Goal: Task Accomplishment & Management: Manage account settings

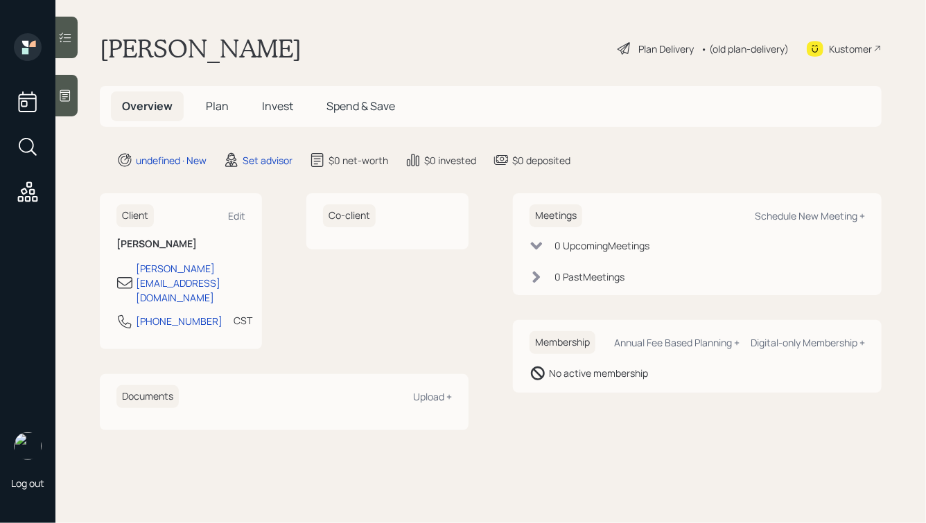
drag, startPoint x: 294, startPoint y: 51, endPoint x: 85, endPoint y: 50, distance: 209.3
click at [86, 50] on main "[PERSON_NAME] Plan Delivery • (old plan-delivery) Kustomer Overview Plan Invest…" at bounding box center [490, 261] width 870 height 523
click at [85, 50] on main "[PERSON_NAME] Plan Delivery • (old plan-delivery) Kustomer Overview Plan Invest…" at bounding box center [490, 261] width 870 height 523
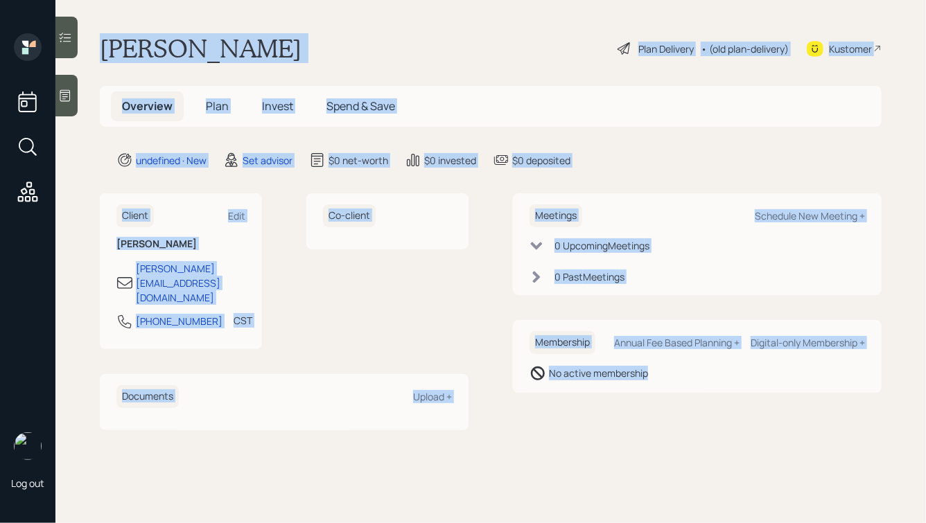
drag, startPoint x: 97, startPoint y: 42, endPoint x: 581, endPoint y: 471, distance: 646.0
click at [581, 471] on main "[PERSON_NAME] Plan Delivery • (old plan-delivery) Kustomer Overview Plan Invest…" at bounding box center [490, 261] width 870 height 523
click at [637, 455] on main "[PERSON_NAME] Plan Delivery • (old plan-delivery) Kustomer Overview Plan Invest…" at bounding box center [490, 261] width 870 height 523
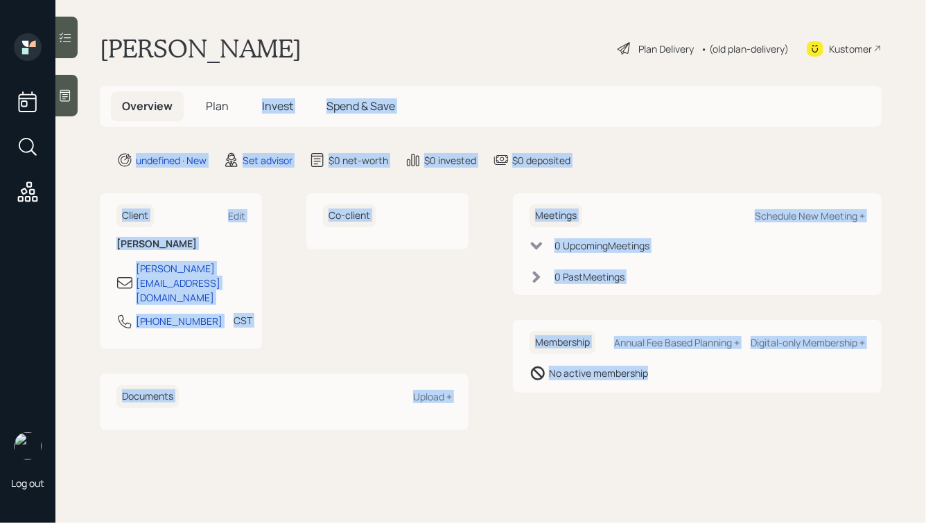
drag, startPoint x: 708, startPoint y: 455, endPoint x: 292, endPoint y: 64, distance: 570.6
click at [292, 64] on main "[PERSON_NAME] Plan Delivery • (old plan-delivery) Kustomer Overview Plan Invest…" at bounding box center [490, 261] width 870 height 523
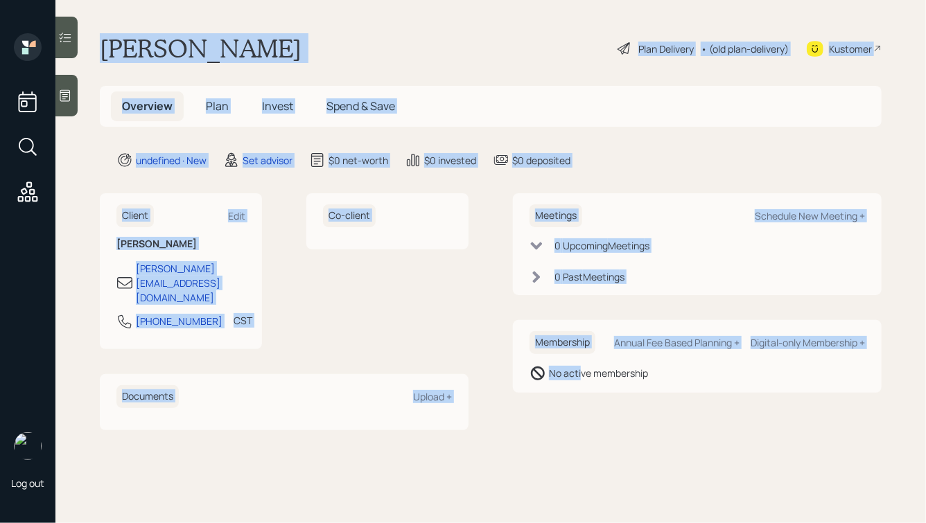
drag, startPoint x: 100, startPoint y: 45, endPoint x: 583, endPoint y: 379, distance: 587.8
click at [583, 379] on main "[PERSON_NAME] Plan Delivery • (old plan-delivery) Kustomer Overview Plan Invest…" at bounding box center [490, 261] width 870 height 523
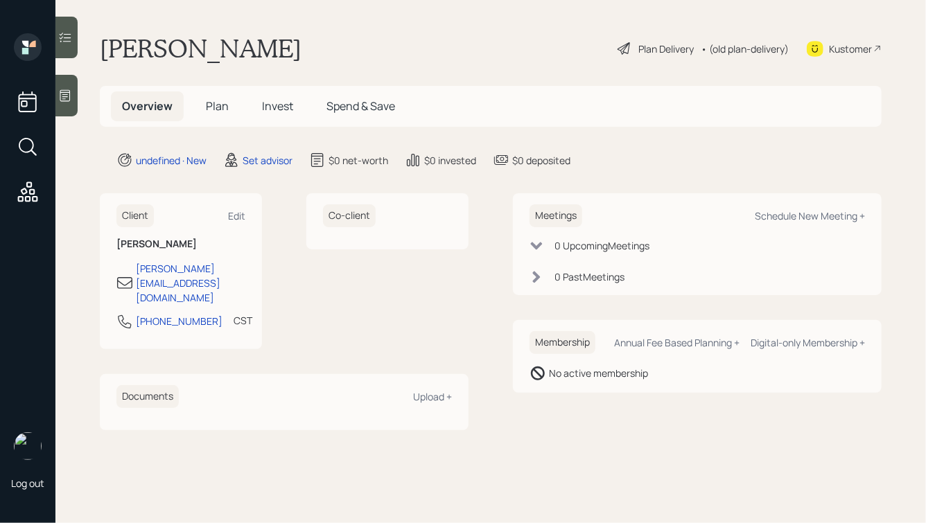
click at [650, 389] on div "Membership Annual Fee Based Planning + Digital-only Membership + No active memb…" at bounding box center [697, 356] width 369 height 73
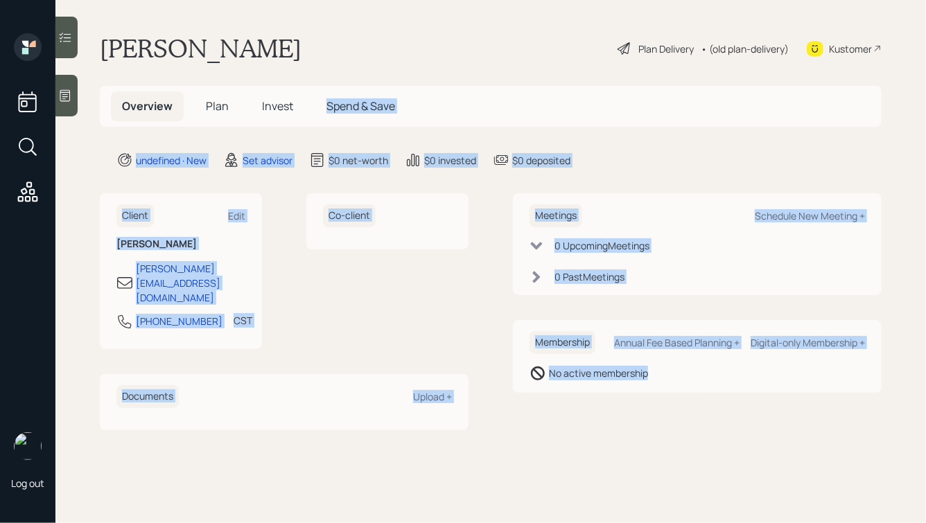
drag, startPoint x: 694, startPoint y: 394, endPoint x: 385, endPoint y: 51, distance: 462.2
click at [385, 51] on main "[PERSON_NAME] Plan Delivery • (old plan-delivery) Kustomer Overview Plan Invest…" at bounding box center [490, 261] width 870 height 523
click at [336, 42] on div "[PERSON_NAME] Plan Delivery • (old plan-delivery) Kustomer" at bounding box center [491, 48] width 782 height 30
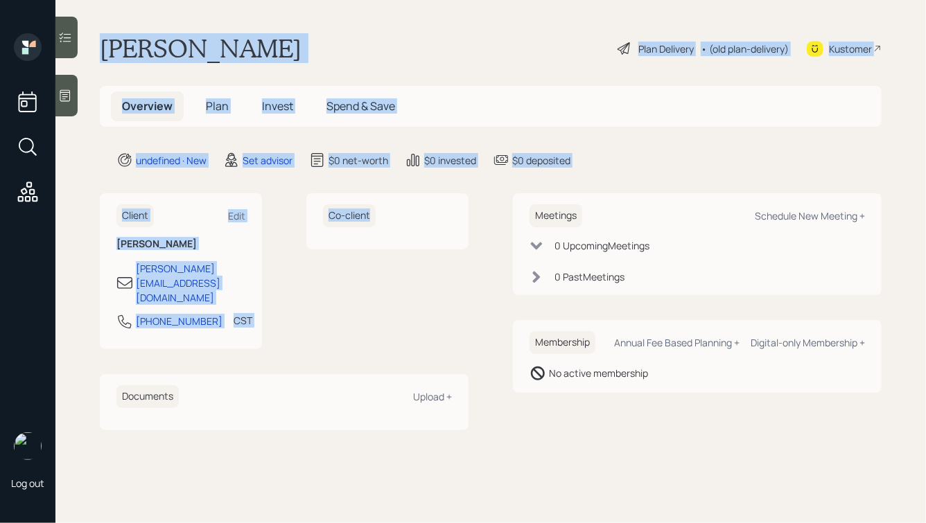
drag, startPoint x: 104, startPoint y: 44, endPoint x: 457, endPoint y: 300, distance: 435.7
click at [441, 282] on main "[PERSON_NAME] Plan Delivery • (old plan-delivery) Kustomer Overview Plan Invest…" at bounding box center [490, 261] width 870 height 523
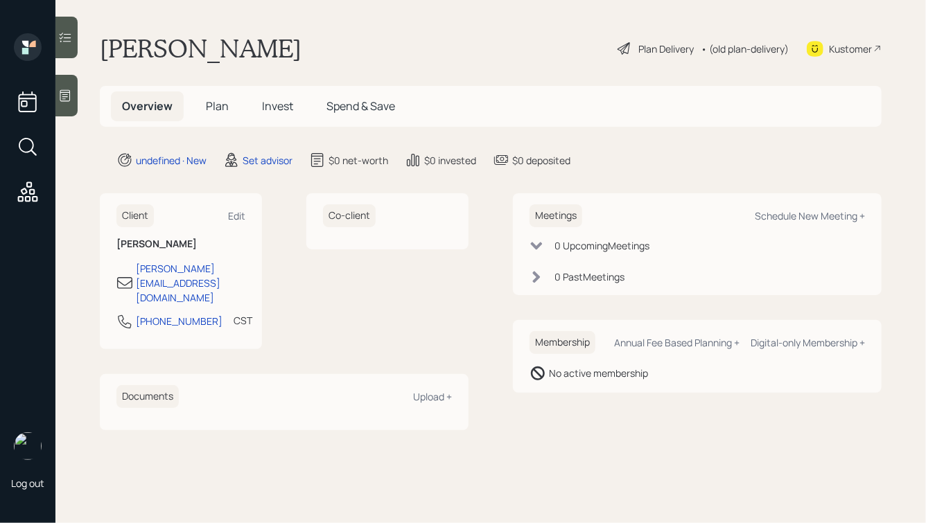
click at [502, 336] on div "Client Edit [PERSON_NAME] [PERSON_NAME][EMAIL_ADDRESS][DOMAIN_NAME] [PHONE_NUMB…" at bounding box center [491, 311] width 782 height 236
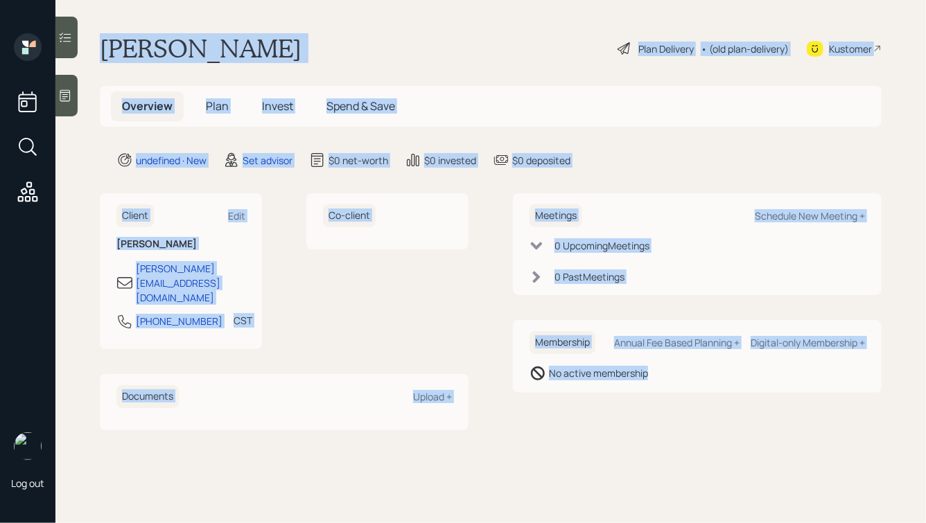
drag, startPoint x: 699, startPoint y: 387, endPoint x: 297, endPoint y: 8, distance: 553.0
click at [297, 8] on main "[PERSON_NAME] Plan Delivery • (old plan-delivery) Kustomer Overview Plan Invest…" at bounding box center [490, 261] width 870 height 523
click at [263, 31] on main "[PERSON_NAME] Plan Delivery • (old plan-delivery) Kustomer Overview Plan Invest…" at bounding box center [490, 261] width 870 height 523
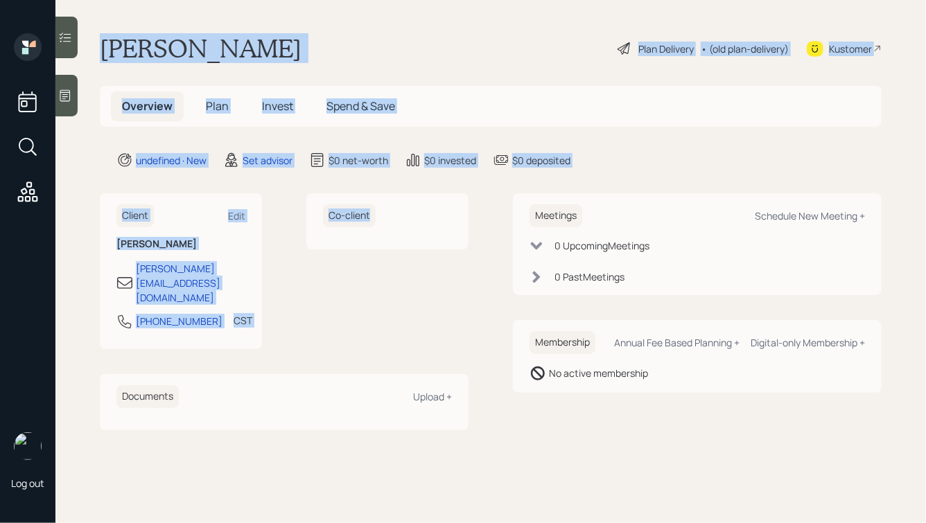
drag, startPoint x: 102, startPoint y: 47, endPoint x: 475, endPoint y: 317, distance: 460.5
click at [475, 317] on main "[PERSON_NAME] Plan Delivery • (old plan-delivery) Kustomer Overview Plan Invest…" at bounding box center [490, 261] width 870 height 523
click at [475, 317] on div "Client Edit [PERSON_NAME] [PERSON_NAME][EMAIL_ADDRESS][DOMAIN_NAME] [PHONE_NUMB…" at bounding box center [491, 311] width 782 height 236
drag, startPoint x: 484, startPoint y: 240, endPoint x: 168, endPoint y: 28, distance: 380.6
click at [168, 28] on main "[PERSON_NAME] Plan Delivery • (old plan-delivery) Kustomer Overview Plan Invest…" at bounding box center [490, 261] width 870 height 523
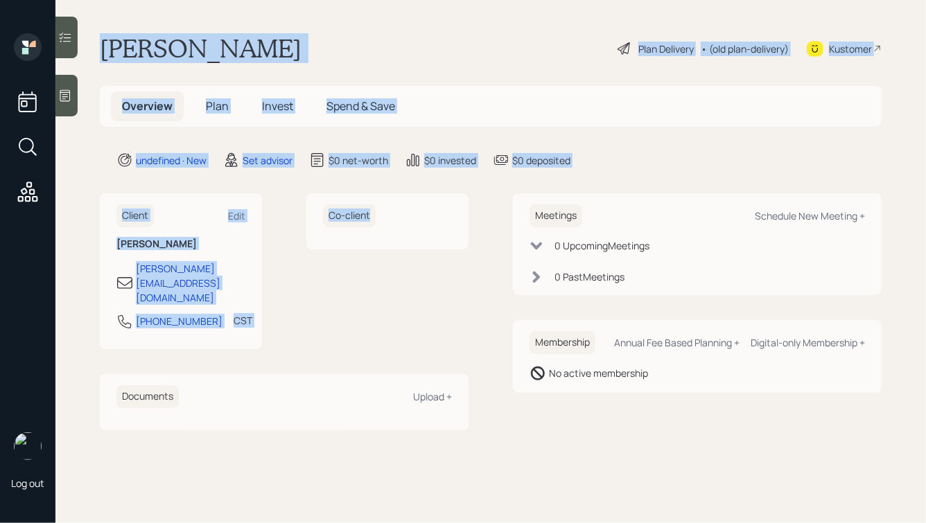
click at [137, 58] on h1 "[PERSON_NAME]" at bounding box center [201, 48] width 202 height 30
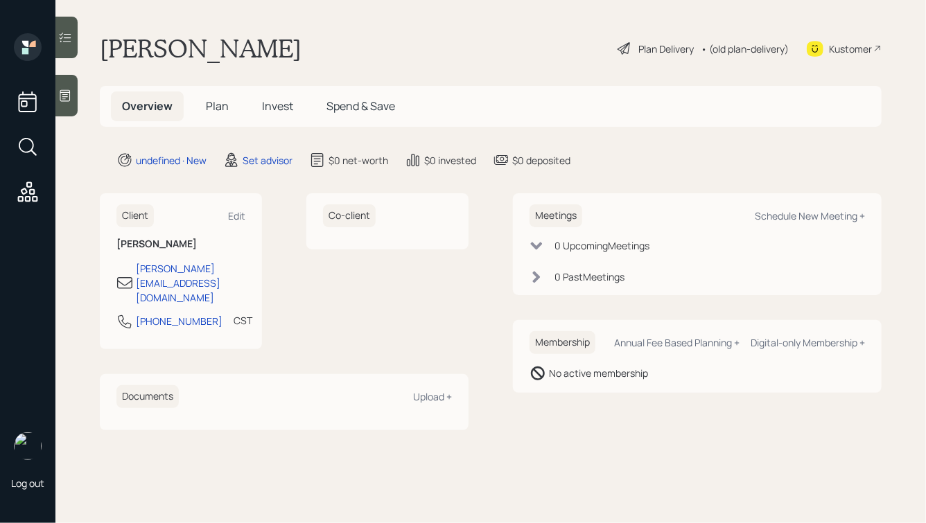
click at [61, 95] on icon at bounding box center [65, 96] width 14 height 14
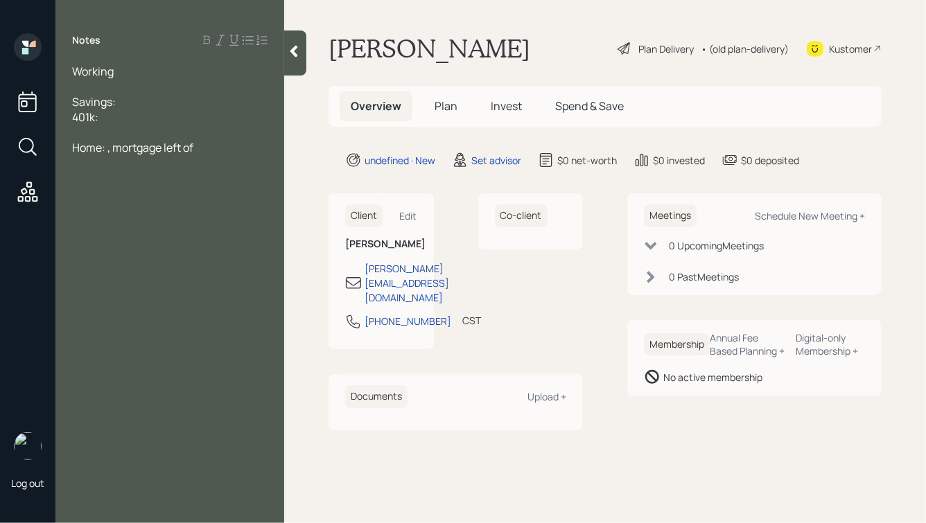
click at [133, 64] on div "Working" at bounding box center [169, 71] width 195 height 15
click at [73, 69] on span "Working, thinks she might lose her job" at bounding box center [167, 71] width 191 height 15
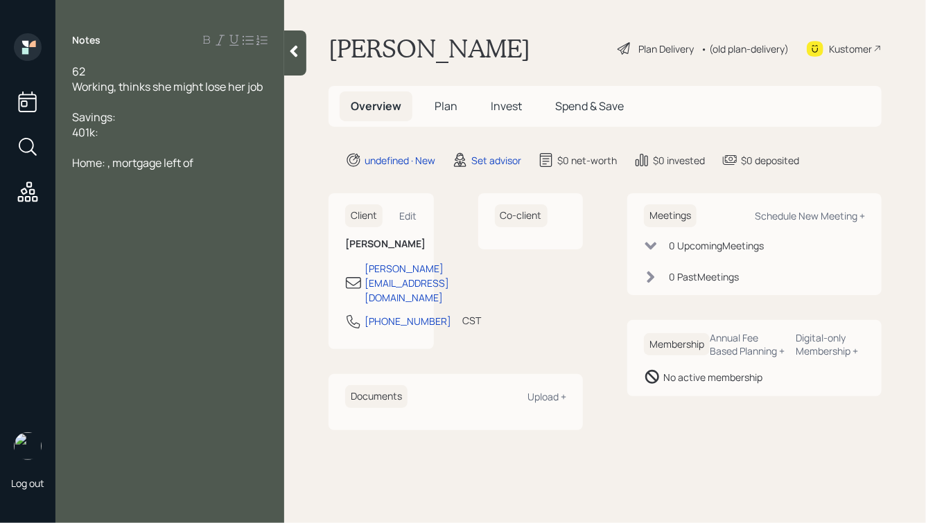
click at [267, 87] on div "Working, thinks she might lose her job" at bounding box center [169, 86] width 195 height 15
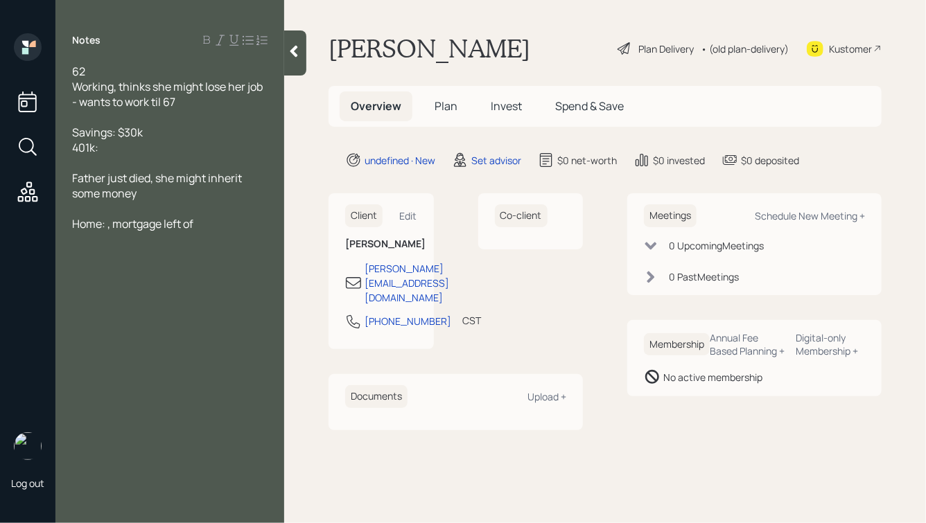
click at [128, 147] on div "401k:" at bounding box center [169, 147] width 195 height 15
click at [155, 195] on div "Father just died, she might inherit some money" at bounding box center [169, 185] width 195 height 30
click at [147, 147] on div "401k:" at bounding box center [169, 147] width 195 height 15
click at [116, 76] on div "62" at bounding box center [169, 71] width 195 height 15
click at [150, 107] on span "Working, thinks she might lose her job - wants to work til 67" at bounding box center [168, 94] width 193 height 30
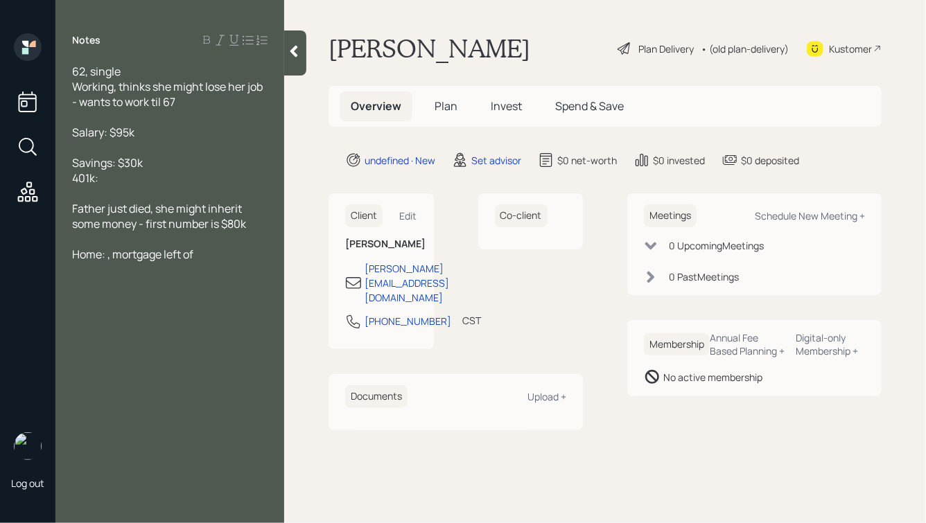
click at [135, 177] on div "401k:" at bounding box center [169, 177] width 195 height 15
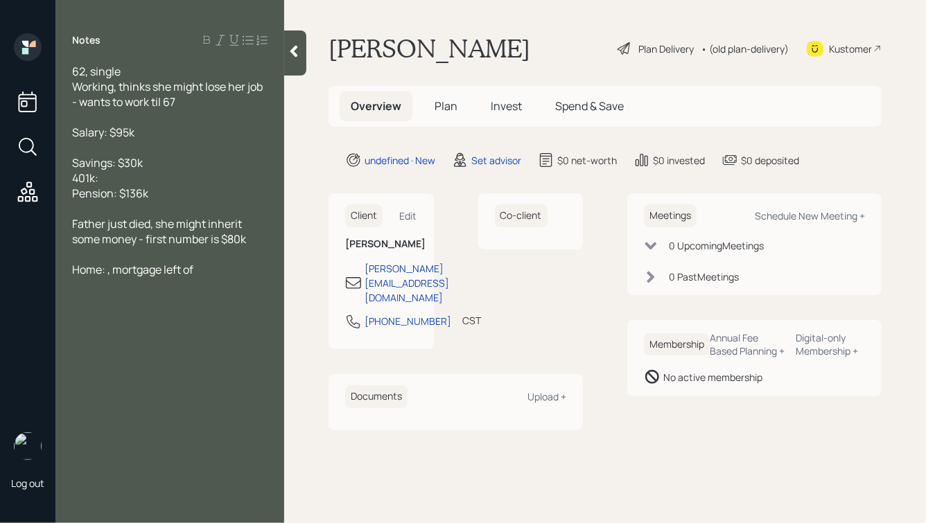
click at [140, 175] on div "401k:" at bounding box center [169, 177] width 195 height 15
click at [73, 179] on span "401k:" at bounding box center [85, 177] width 26 height 15
click at [73, 194] on span "Pension: $136k" at bounding box center [110, 193] width 76 height 15
click at [167, 175] on div "Current 401k:" at bounding box center [169, 177] width 195 height 15
drag, startPoint x: 219, startPoint y: 195, endPoint x: 67, endPoint y: 141, distance: 161.1
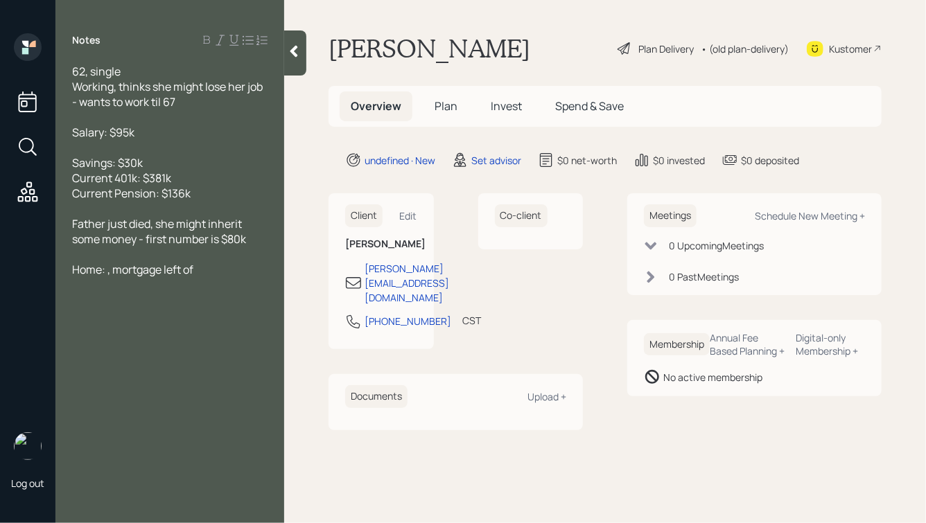
click at [67, 141] on div "62, single Working, thinks she might lose her job - wants to work til 67 Salary…" at bounding box center [169, 170] width 229 height 213
click at [229, 186] on div "Current 401k: $381k" at bounding box center [169, 177] width 195 height 15
click at [211, 200] on div "Current Pension: $136k" at bounding box center [169, 193] width 195 height 15
drag, startPoint x: 234, startPoint y: 199, endPoint x: 71, endPoint y: 137, distance: 174.4
click at [71, 137] on div "62, single Working, thinks she might lose her job - wants to work til 67 Salary…" at bounding box center [169, 170] width 229 height 213
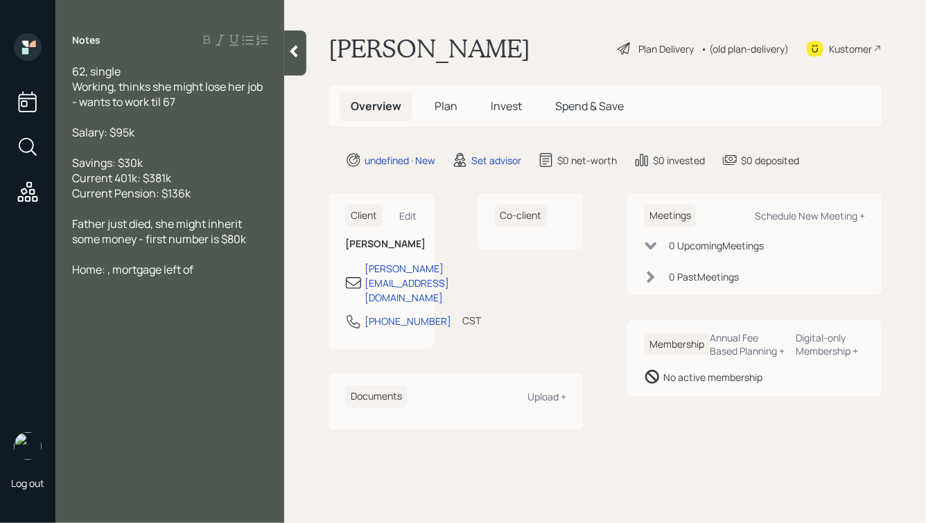
click at [157, 188] on span "Current Pension: $136k" at bounding box center [131, 193] width 118 height 15
click at [108, 272] on span "Home: , mortgage left of" at bounding box center [132, 269] width 121 height 15
click at [270, 274] on div "62, single Working, thinks she might lose her job - wants to work til 67 Salary…" at bounding box center [169, 170] width 229 height 213
click at [261, 274] on div "Home: $325k value, mortgage left of" at bounding box center [169, 269] width 195 height 15
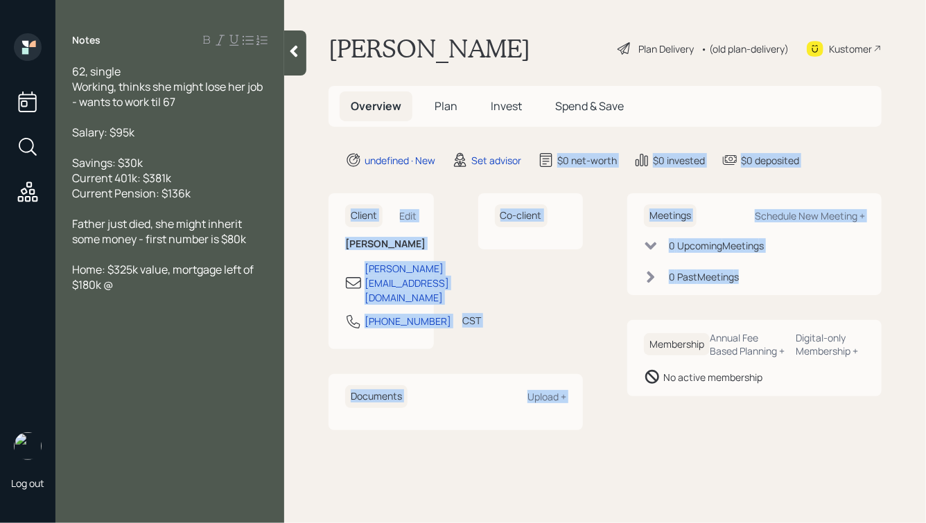
drag, startPoint x: 790, startPoint y: 295, endPoint x: 565, endPoint y: 143, distance: 271.4
click at [564, 146] on main "[PERSON_NAME] Plan Delivery • (old plan-delivery) Kustomer Overview Plan Invest…" at bounding box center [605, 261] width 642 height 523
click at [605, 165] on div "$0 net-worth" at bounding box center [587, 160] width 60 height 15
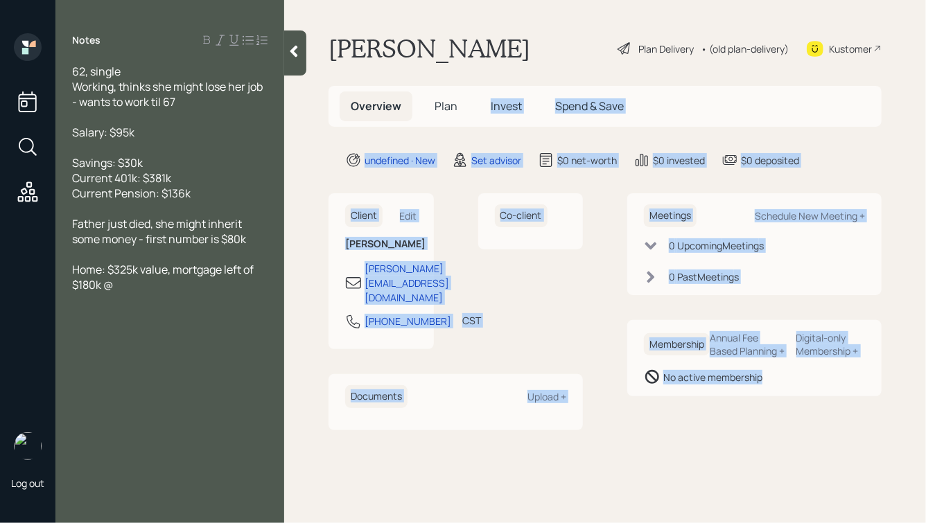
drag, startPoint x: 774, startPoint y: 401, endPoint x: 472, endPoint y: 66, distance: 450.9
click at [473, 66] on main "[PERSON_NAME] Plan Delivery • (old plan-delivery) Kustomer Overview Plan Invest…" at bounding box center [605, 261] width 642 height 523
click at [584, 159] on div "$0 net-worth" at bounding box center [587, 160] width 60 height 15
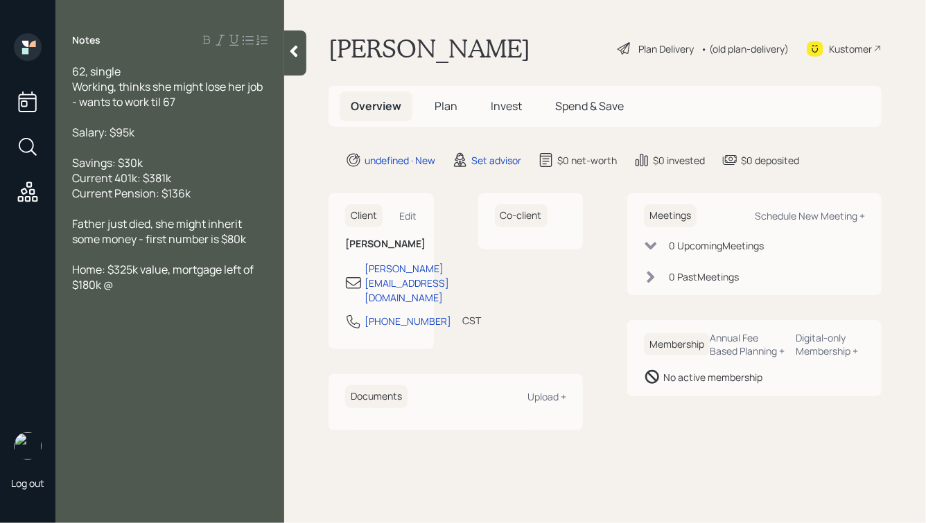
click at [95, 287] on span "Home: $325k value, mortgage left of $180k @" at bounding box center [164, 277] width 184 height 30
click at [138, 295] on div "Notes 62, single Working, thinks she might lose her job - wants to work til 67 …" at bounding box center [169, 269] width 229 height 473
click at [143, 288] on div "Home: $325k value, mortgage left of $182k @" at bounding box center [169, 277] width 195 height 30
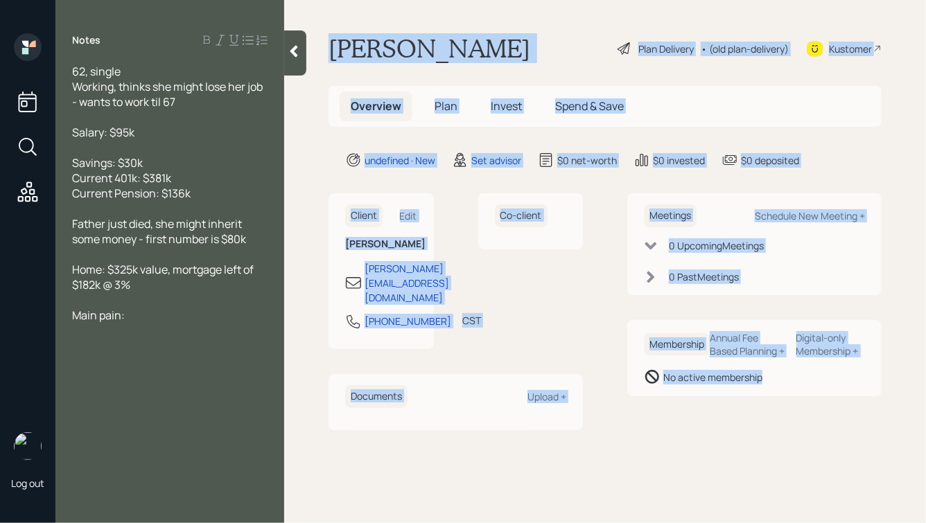
drag, startPoint x: 333, startPoint y: 45, endPoint x: 741, endPoint y: 492, distance: 605.3
click at [741, 493] on main "[PERSON_NAME] Plan Delivery • (old plan-delivery) Kustomer Overview Plan Invest…" at bounding box center [605, 261] width 642 height 523
click at [741, 492] on main "[PERSON_NAME] Plan Delivery • (old plan-delivery) Kustomer Overview Plan Invest…" at bounding box center [605, 261] width 642 height 523
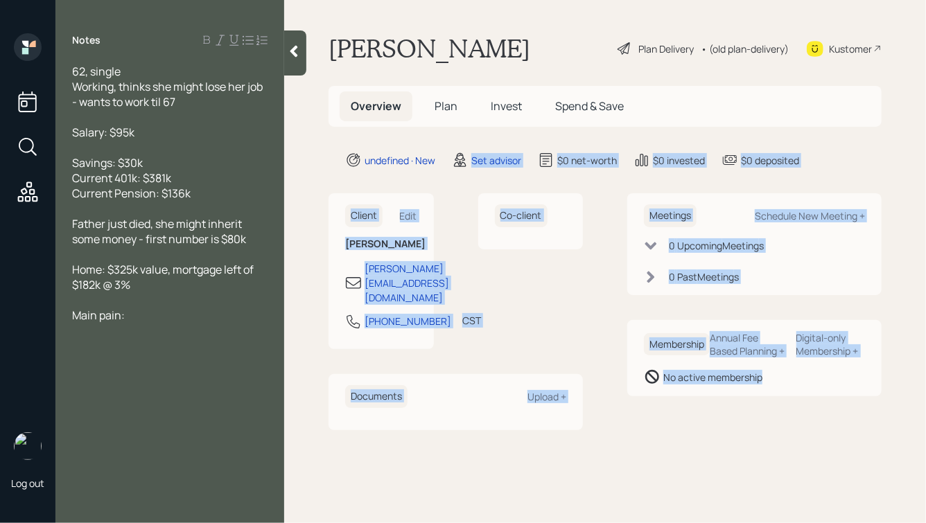
drag, startPoint x: 783, startPoint y: 478, endPoint x: 448, endPoint y: 136, distance: 478.8
click at [448, 136] on main "[PERSON_NAME] Plan Delivery • (old plan-delivery) Kustomer Overview Plan Invest…" at bounding box center [605, 261] width 642 height 523
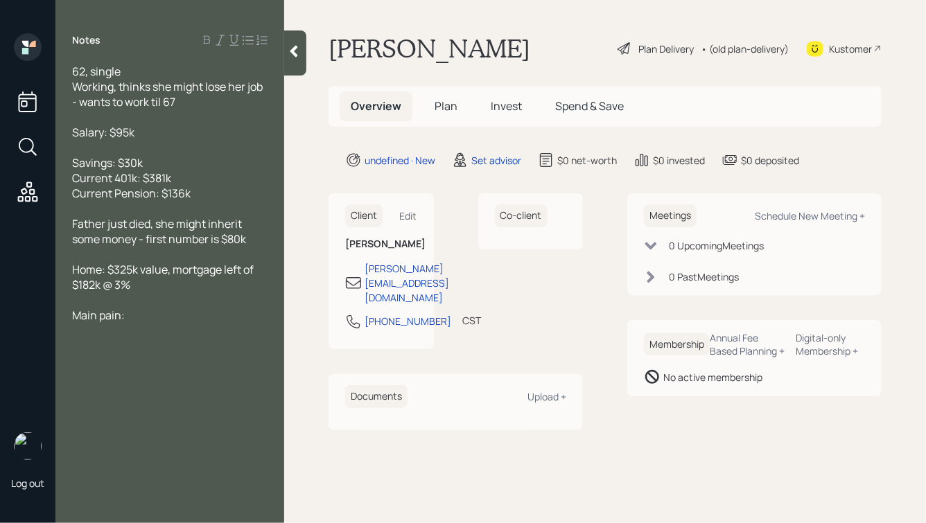
click at [376, 46] on h1 "[PERSON_NAME]" at bounding box center [429, 48] width 202 height 30
click at [162, 314] on div "Main pain:" at bounding box center [169, 315] width 195 height 15
click at [292, 53] on icon at bounding box center [294, 52] width 8 height 12
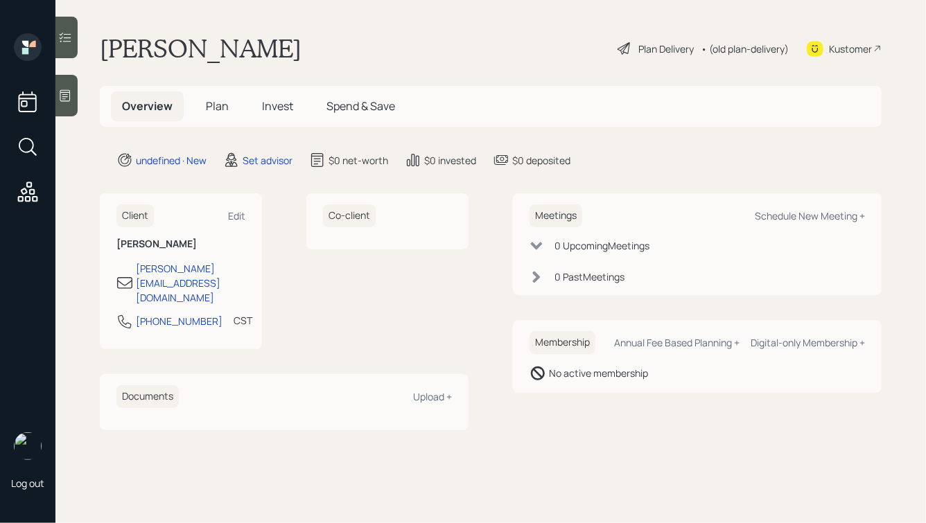
drag, startPoint x: 280, startPoint y: 50, endPoint x: 46, endPoint y: 53, distance: 233.6
click at [46, 53] on div "Log out [PERSON_NAME] Plan Delivery • (old plan-delivery) Kustomer Overview Pla…" at bounding box center [463, 261] width 926 height 523
click at [124, 49] on h1 "[PERSON_NAME]" at bounding box center [201, 48] width 202 height 30
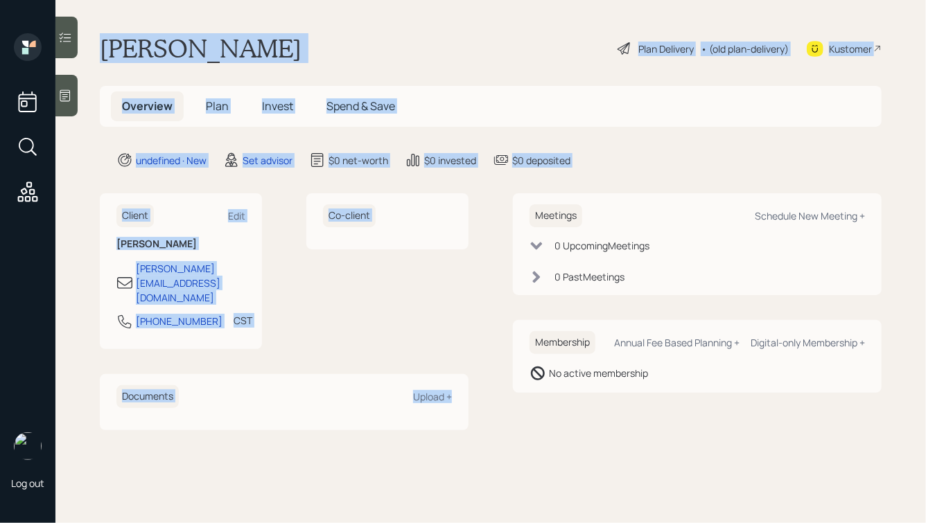
drag, startPoint x: 102, startPoint y: 46, endPoint x: 484, endPoint y: 475, distance: 575.3
click at [484, 475] on main "[PERSON_NAME] Plan Delivery • (old plan-delivery) Kustomer Overview Plan Invest…" at bounding box center [490, 261] width 870 height 523
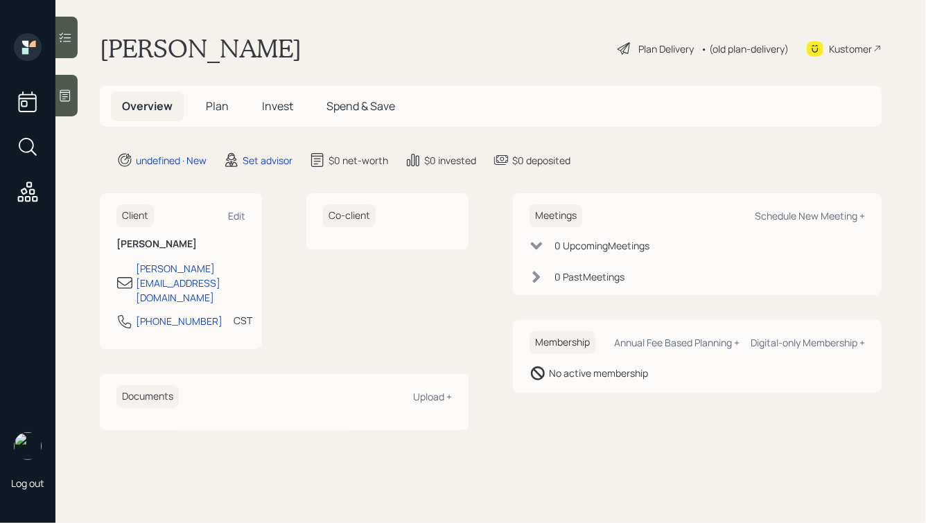
click at [708, 464] on main "[PERSON_NAME] Plan Delivery • (old plan-delivery) Kustomer Overview Plan Invest…" at bounding box center [490, 261] width 870 height 523
click at [68, 91] on icon at bounding box center [65, 96] width 14 height 14
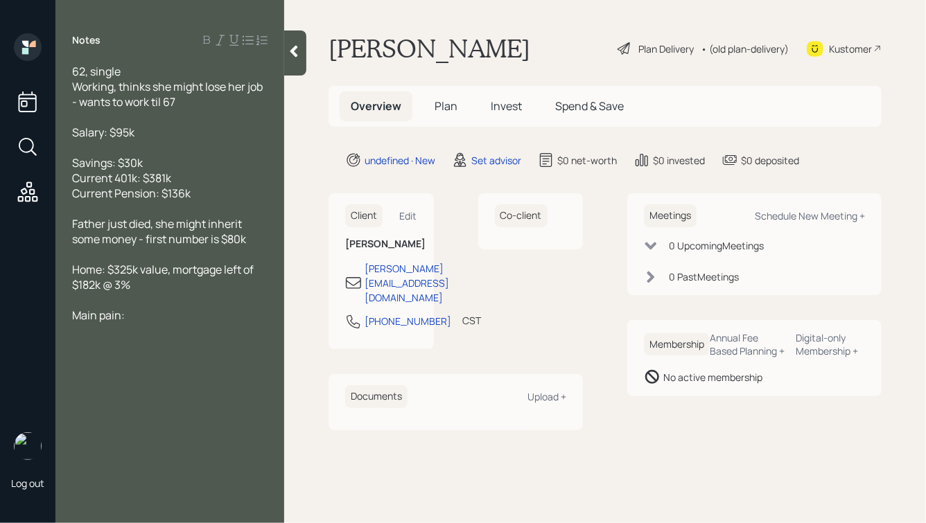
click at [150, 139] on div "Salary: $95k" at bounding box center [169, 132] width 195 height 15
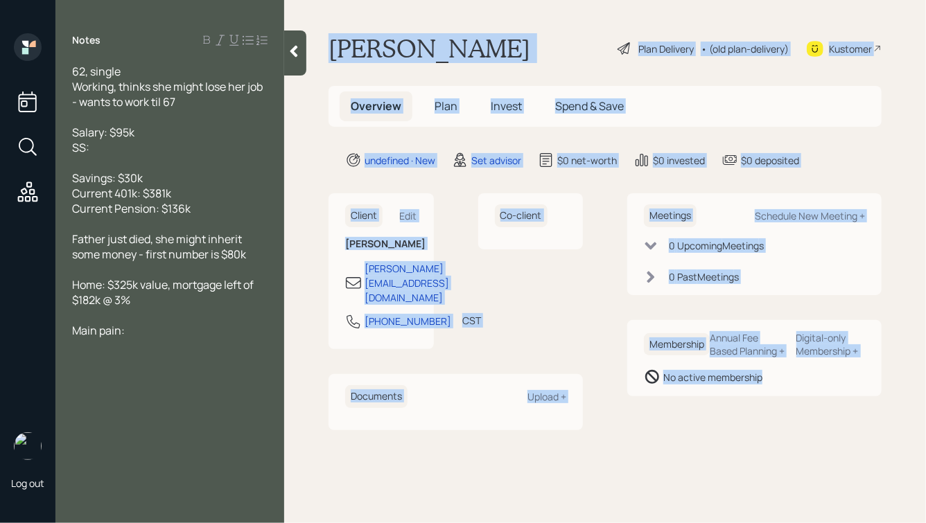
drag, startPoint x: 331, startPoint y: 44, endPoint x: 737, endPoint y: 447, distance: 571.8
click at [737, 447] on main "[PERSON_NAME] Plan Delivery • (old plan-delivery) Kustomer Overview Plan Invest…" at bounding box center [605, 261] width 642 height 523
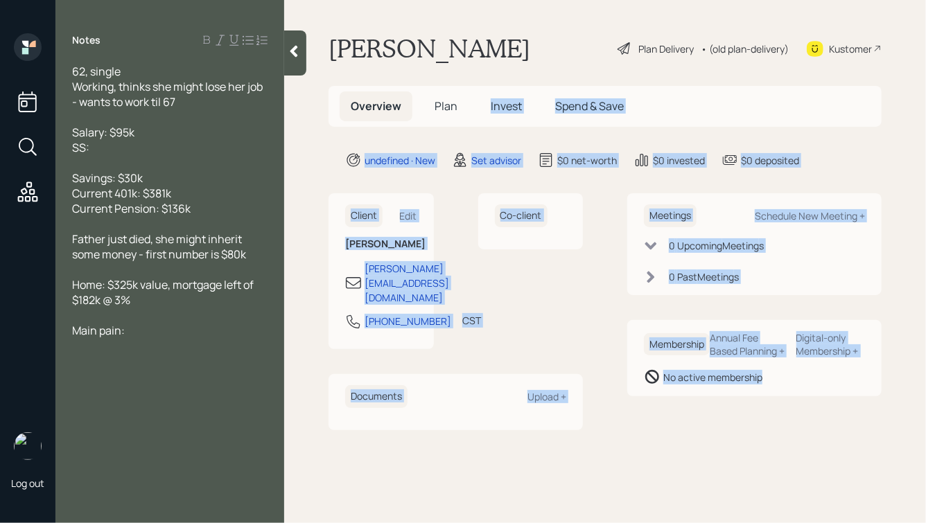
drag, startPoint x: 785, startPoint y: 444, endPoint x: 498, endPoint y: 64, distance: 476.5
click at [498, 64] on main "[PERSON_NAME] Plan Delivery • (old plan-delivery) Kustomer Overview Plan Invest…" at bounding box center [605, 261] width 642 height 523
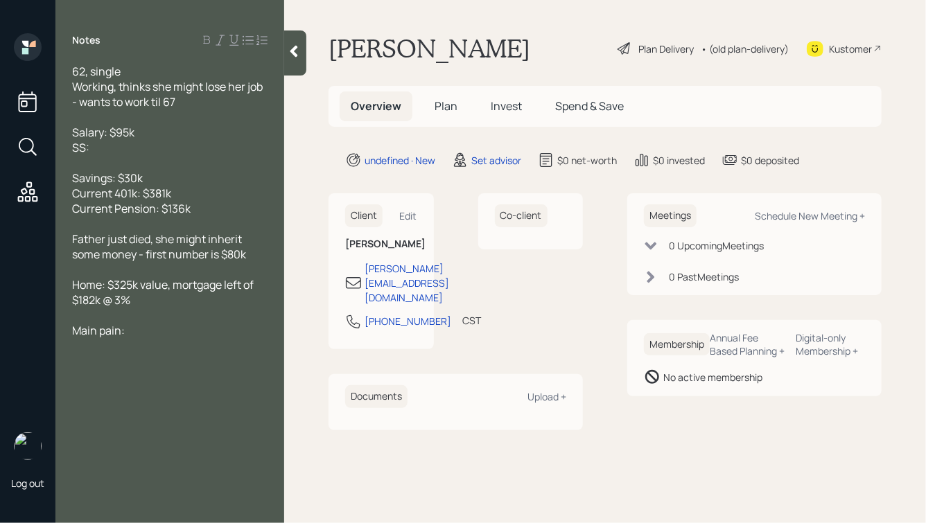
click at [463, 55] on h1 "[PERSON_NAME]" at bounding box center [429, 48] width 202 height 30
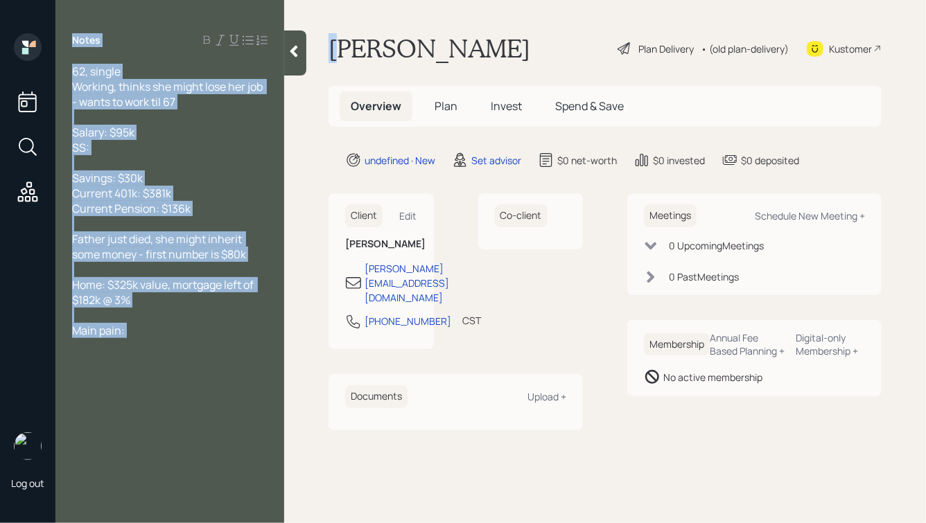
drag, startPoint x: 291, startPoint y: 54, endPoint x: 355, endPoint y: 49, distance: 63.9
click at [355, 49] on div "Log out Notes 62, single Working, thinks she might lose her job - wants to work…" at bounding box center [463, 261] width 926 height 523
click at [346, 51] on h1 "[PERSON_NAME]" at bounding box center [429, 48] width 202 height 30
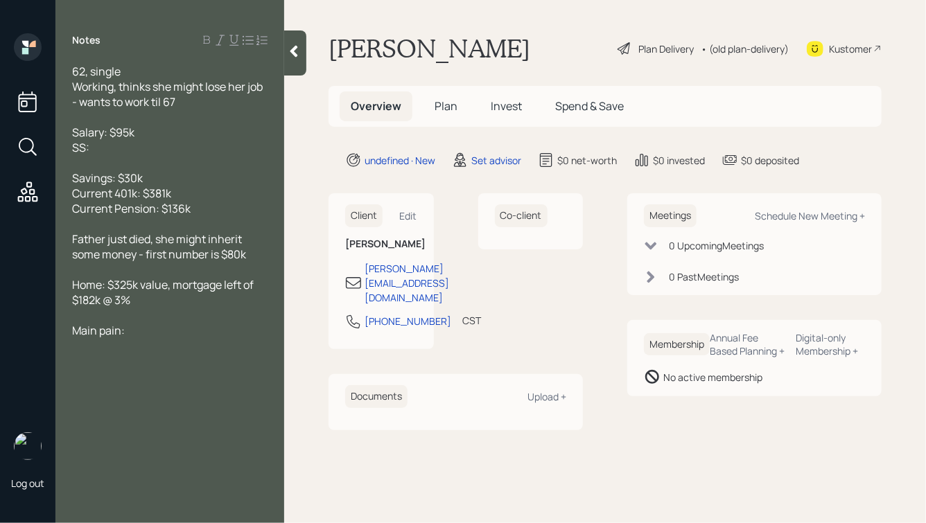
click at [119, 148] on div "SS:" at bounding box center [169, 147] width 195 height 15
click at [290, 51] on icon at bounding box center [294, 52] width 8 height 12
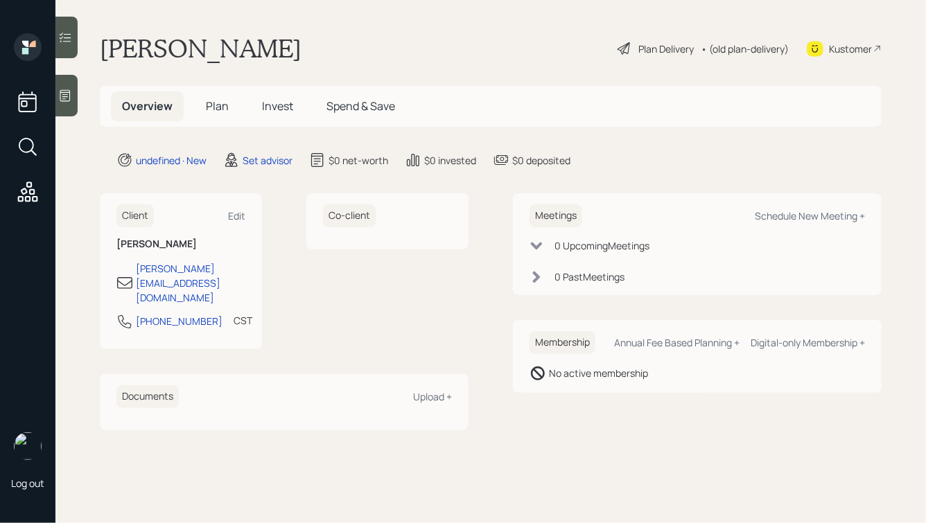
drag, startPoint x: 292, startPoint y: 53, endPoint x: 89, endPoint y: 52, distance: 203.7
click at [89, 52] on main "[PERSON_NAME] Plan Delivery • (old plan-delivery) Kustomer Overview Plan Invest…" at bounding box center [490, 261] width 870 height 523
click at [89, 51] on main "[PERSON_NAME] Plan Delivery • (old plan-delivery) Kustomer Overview Plan Invest…" at bounding box center [490, 261] width 870 height 523
click at [798, 214] on div "Schedule New Meeting +" at bounding box center [810, 215] width 110 height 13
select select "round-[PERSON_NAME]"
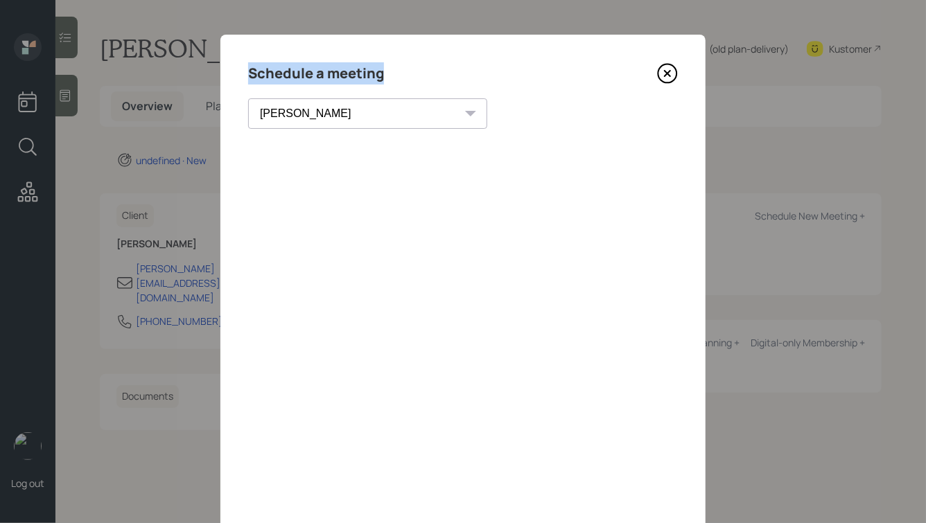
drag, startPoint x: 382, startPoint y: 74, endPoint x: 246, endPoint y: 76, distance: 135.8
click at [246, 76] on div "Schedule a meeting [PERSON_NAME] [PERSON_NAME] [PERSON_NAME] [PERSON_NAME] [PER…" at bounding box center [462, 312] width 485 height 554
click at [669, 72] on icon at bounding box center [668, 74] width 6 height 6
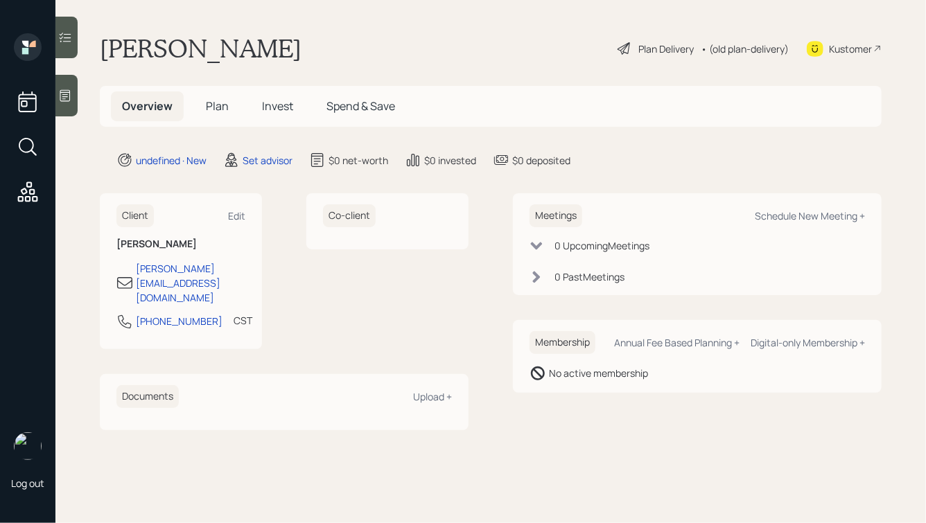
click at [73, 89] on div at bounding box center [66, 96] width 22 height 42
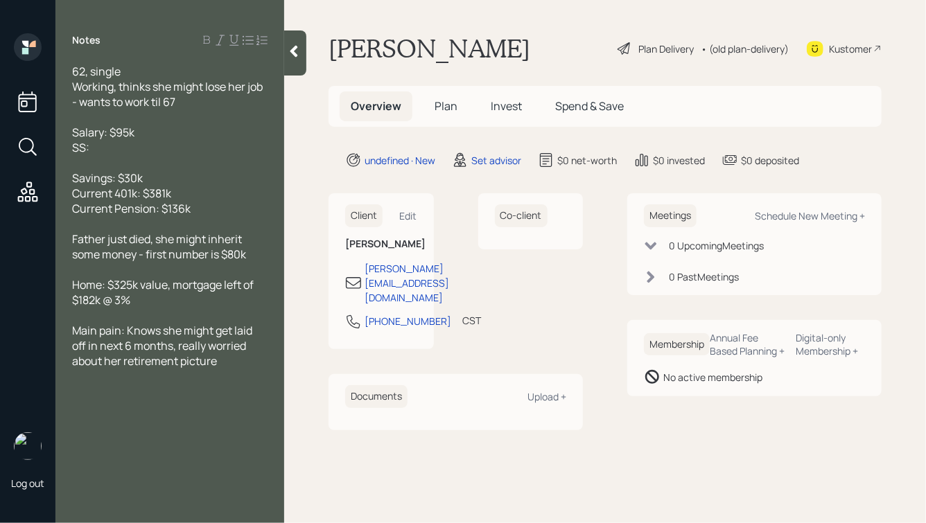
click at [290, 59] on div at bounding box center [295, 52] width 22 height 45
